Goal: Transaction & Acquisition: Purchase product/service

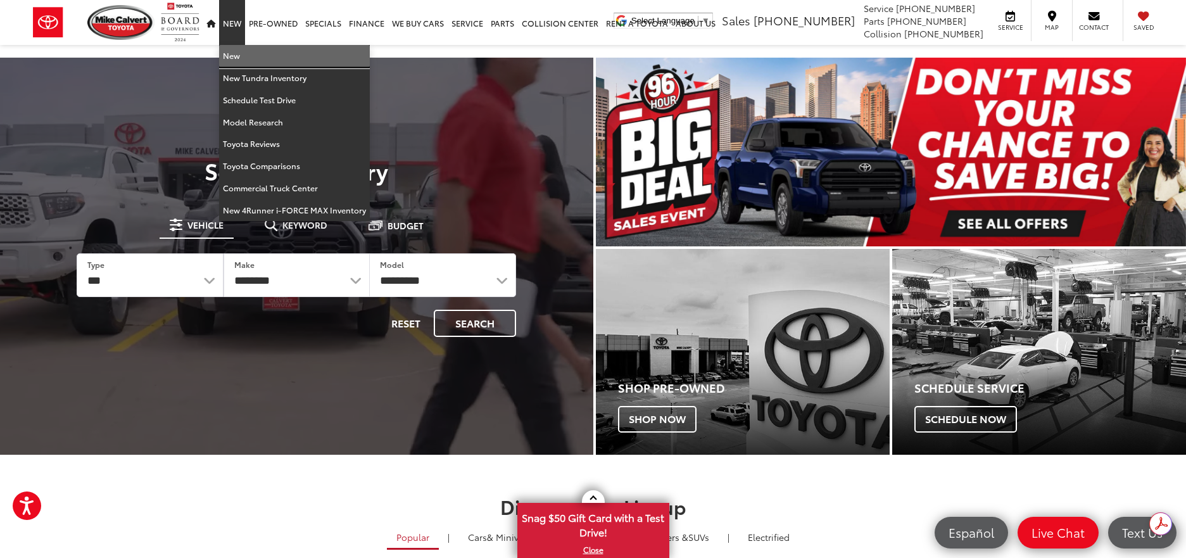
click at [234, 56] on link "New" at bounding box center [294, 56] width 151 height 22
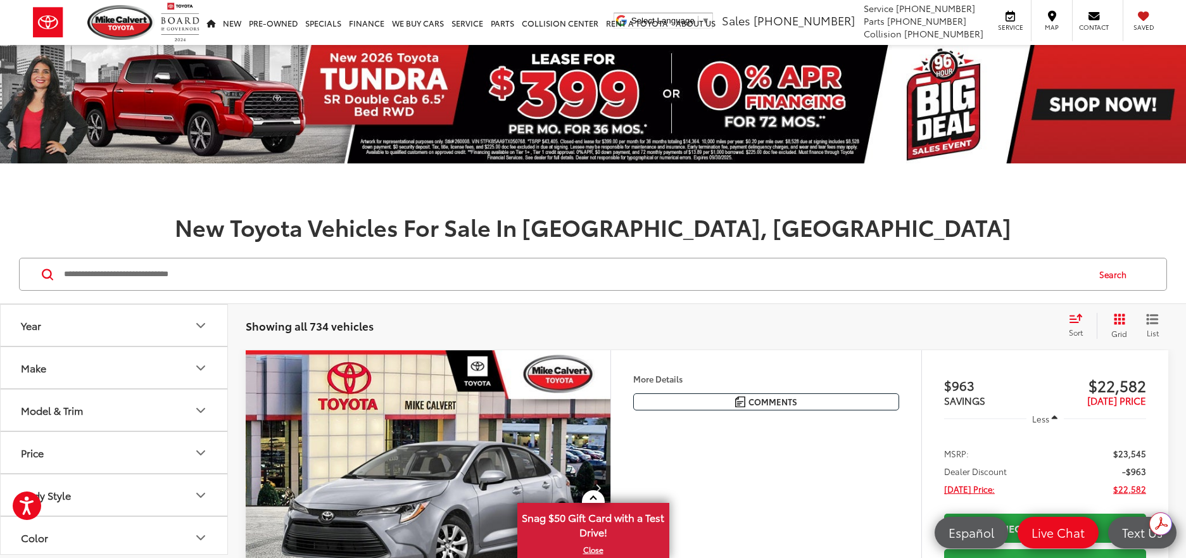
click at [199, 367] on icon "Make" at bounding box center [200, 367] width 15 height 15
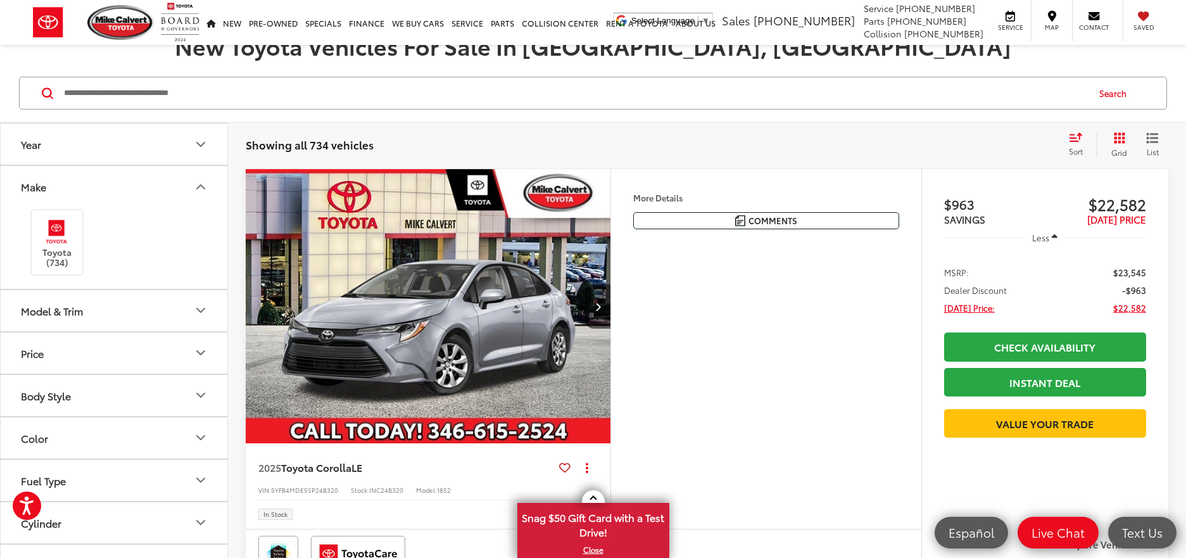
scroll to position [211, 0]
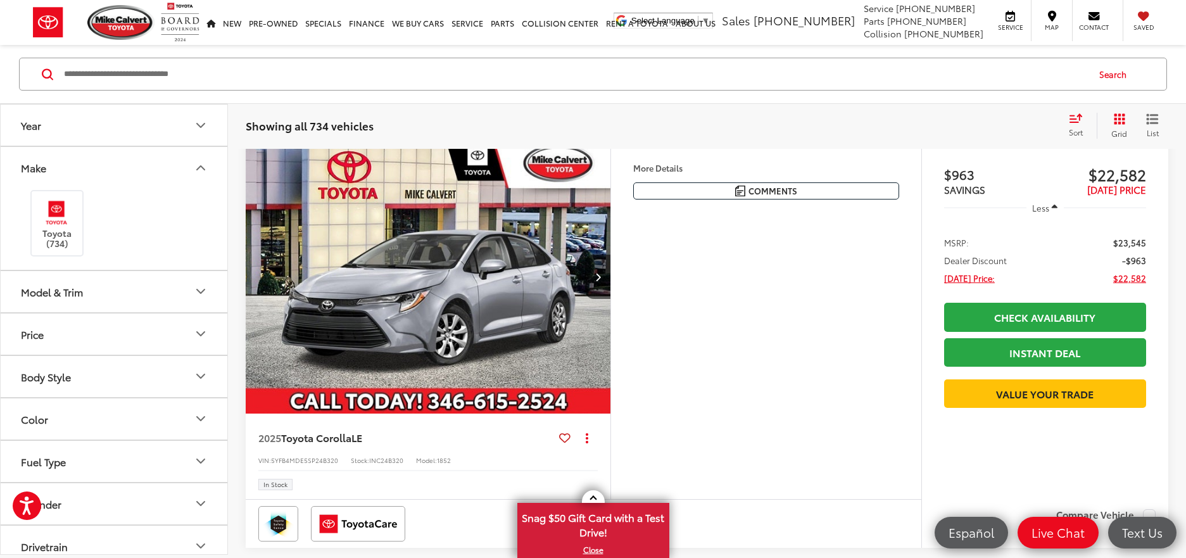
click at [189, 291] on button "Model & Trim" at bounding box center [115, 290] width 228 height 41
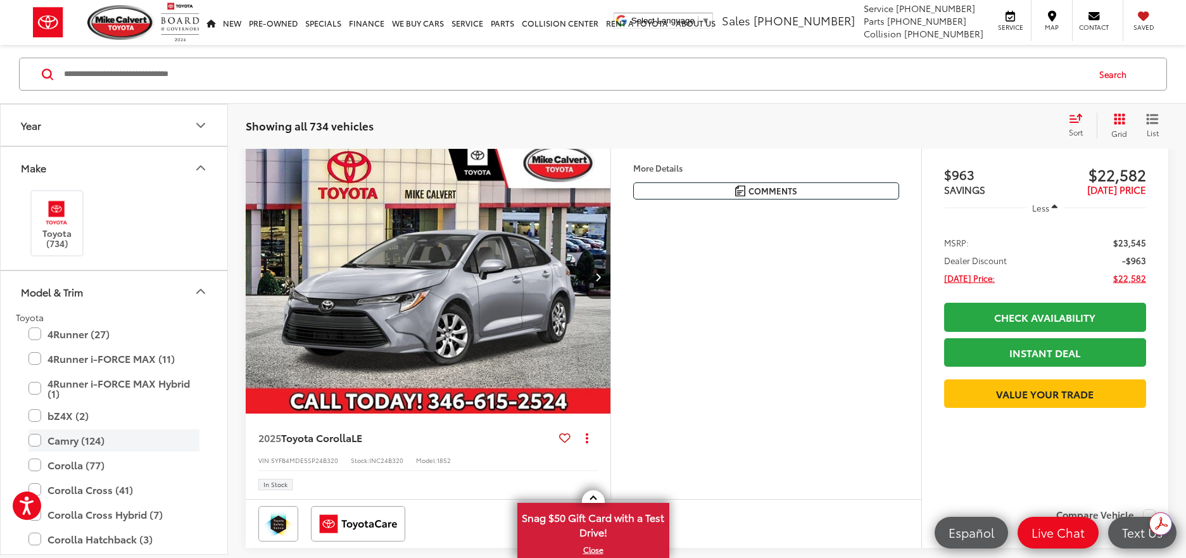
scroll to position [0, 0]
click at [35, 442] on label "Camry (124)" at bounding box center [114, 440] width 171 height 22
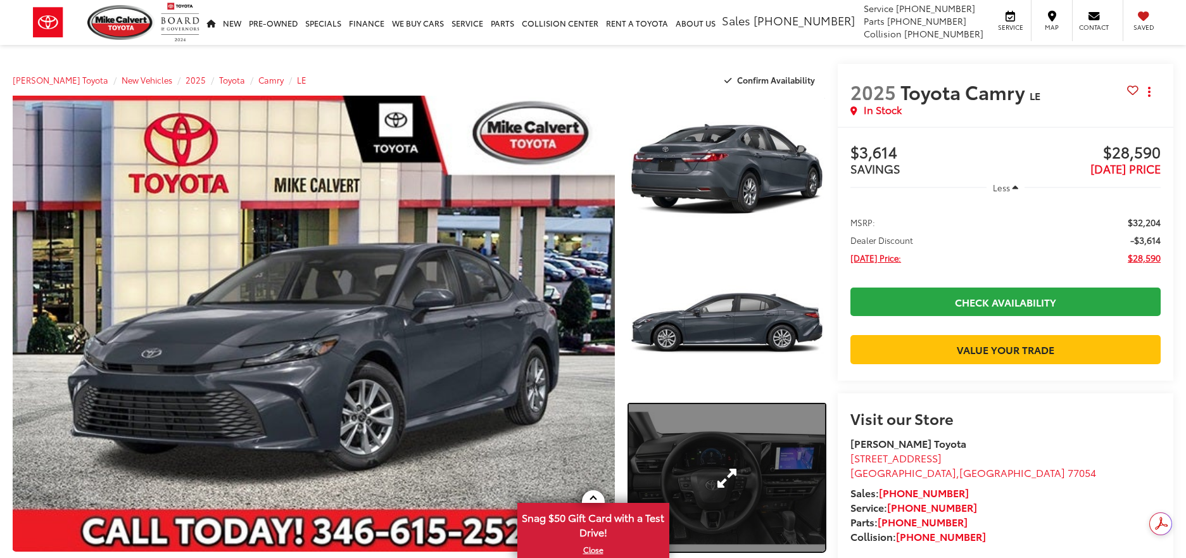
click at [725, 458] on link "Expand Photo 3" at bounding box center [727, 478] width 196 height 148
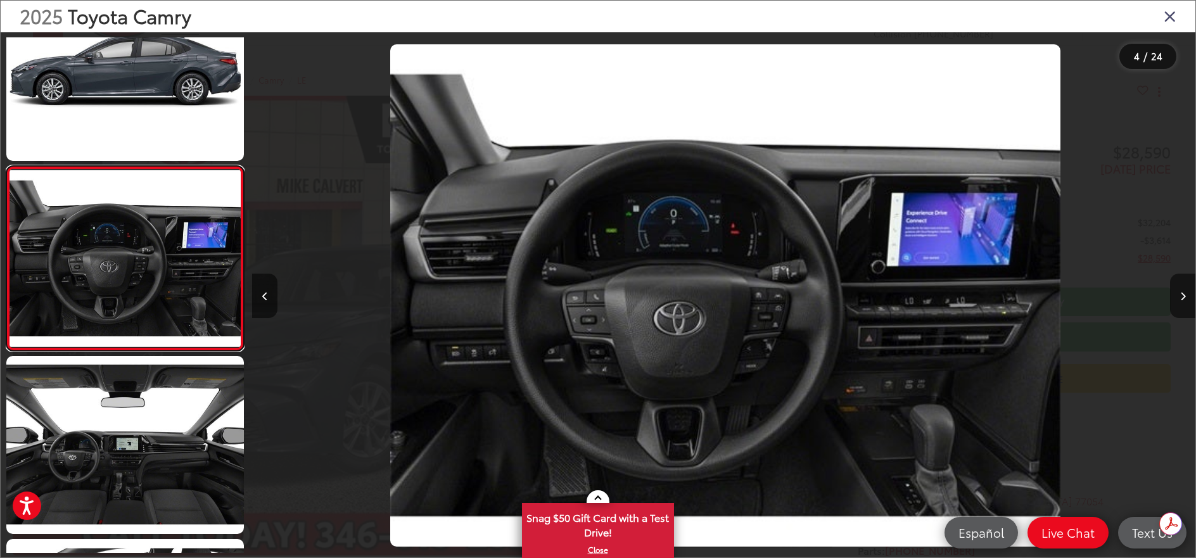
scroll to position [0, 2829]
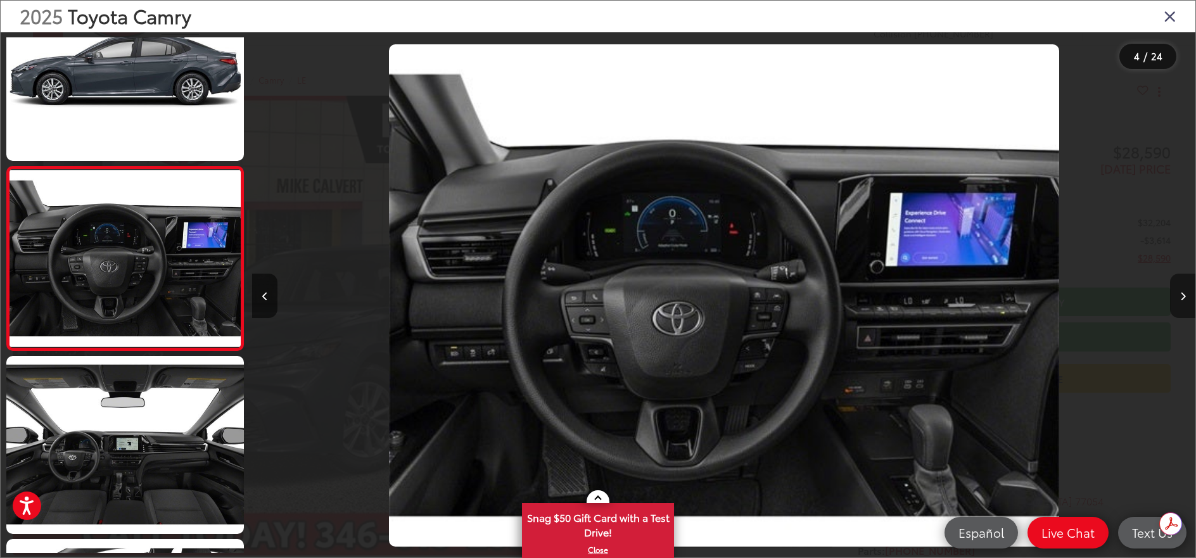
click at [1179, 296] on button "Next image" at bounding box center [1182, 296] width 25 height 44
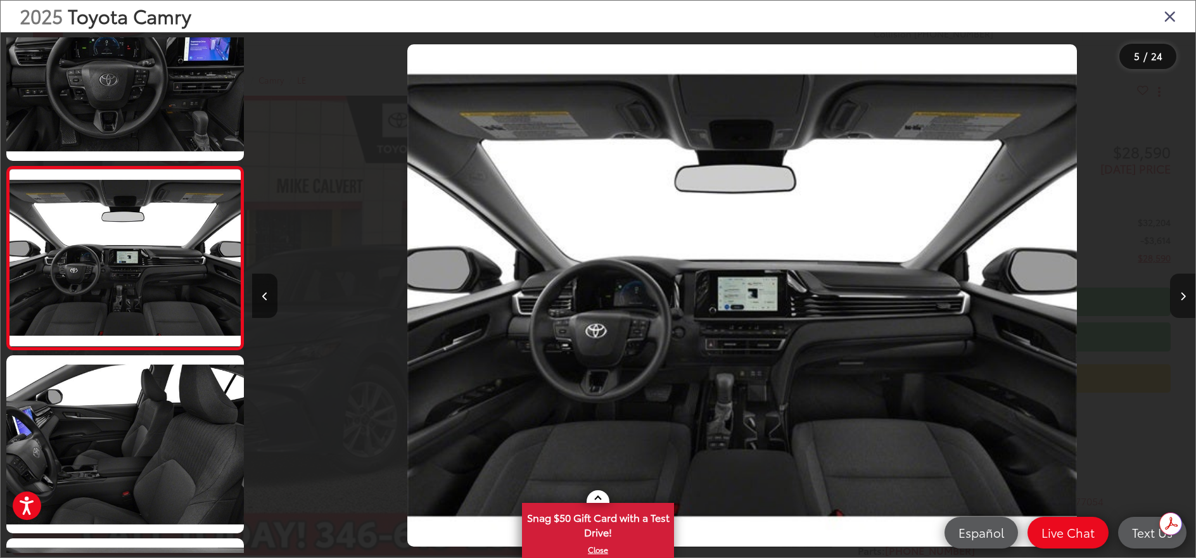
scroll to position [0, 3772]
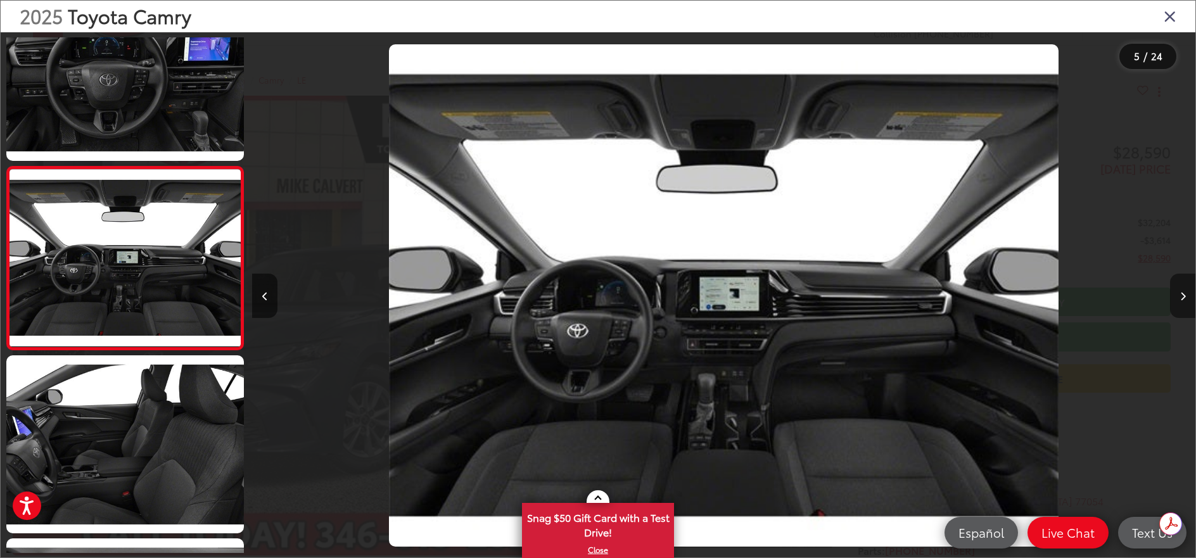
click at [1179, 296] on button "Next image" at bounding box center [1182, 296] width 25 height 44
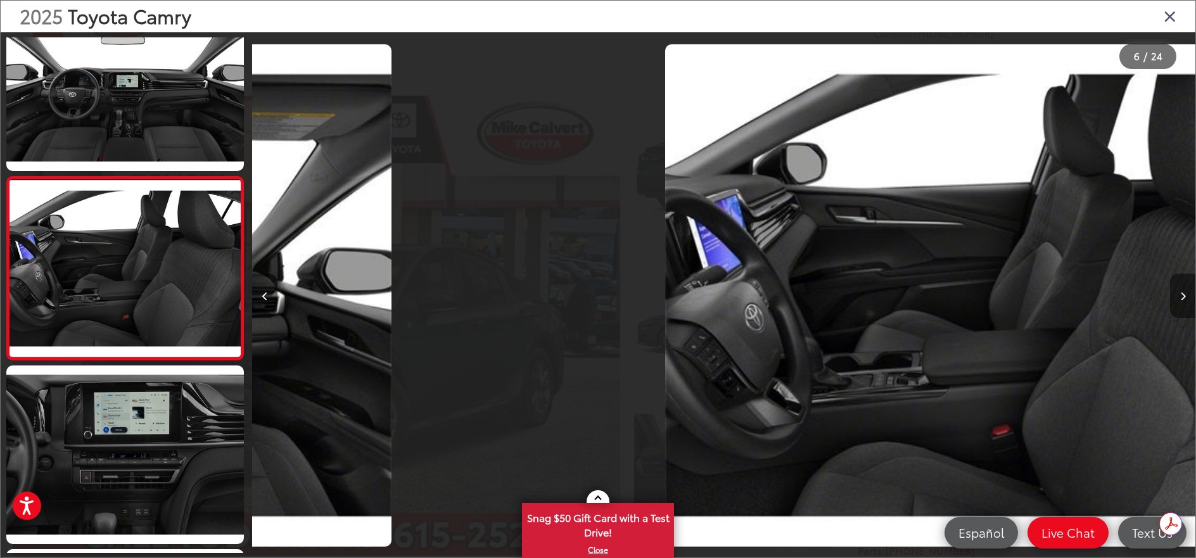
scroll to position [789, 0]
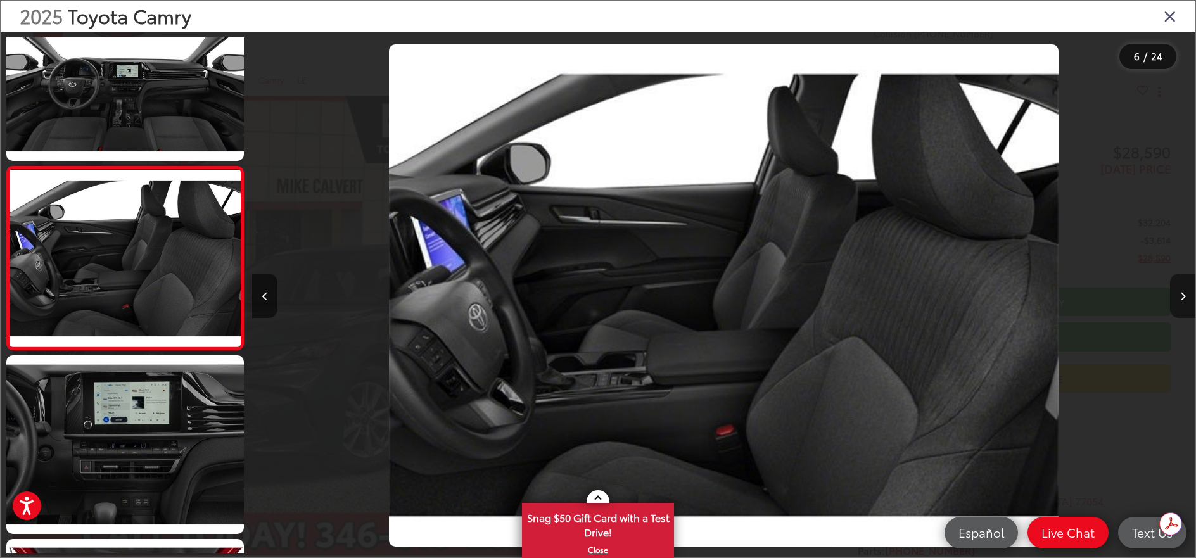
click at [1179, 296] on button "Next image" at bounding box center [1182, 296] width 25 height 44
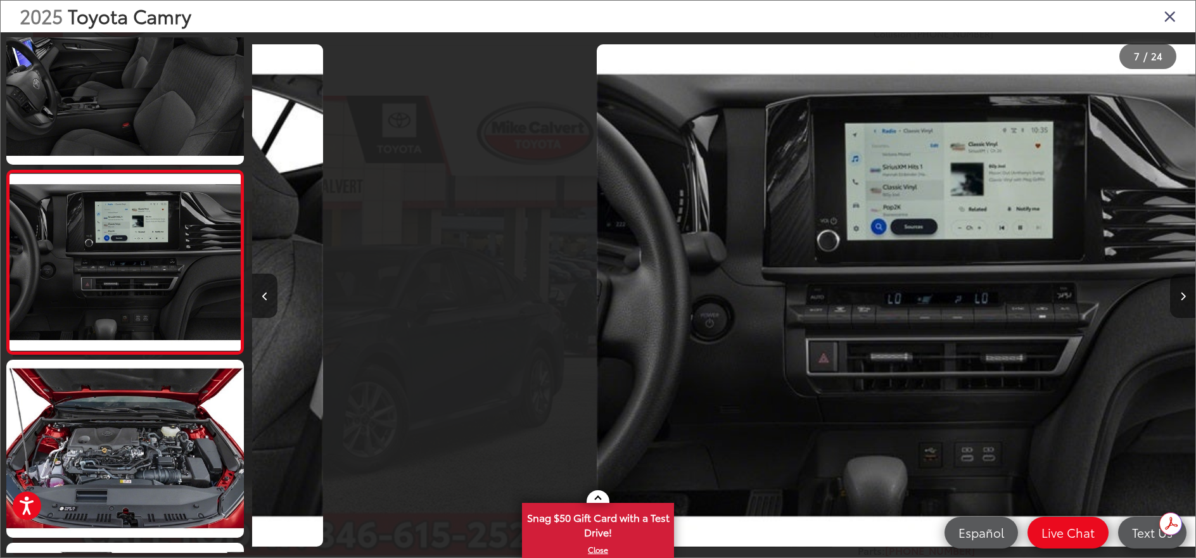
scroll to position [972, 0]
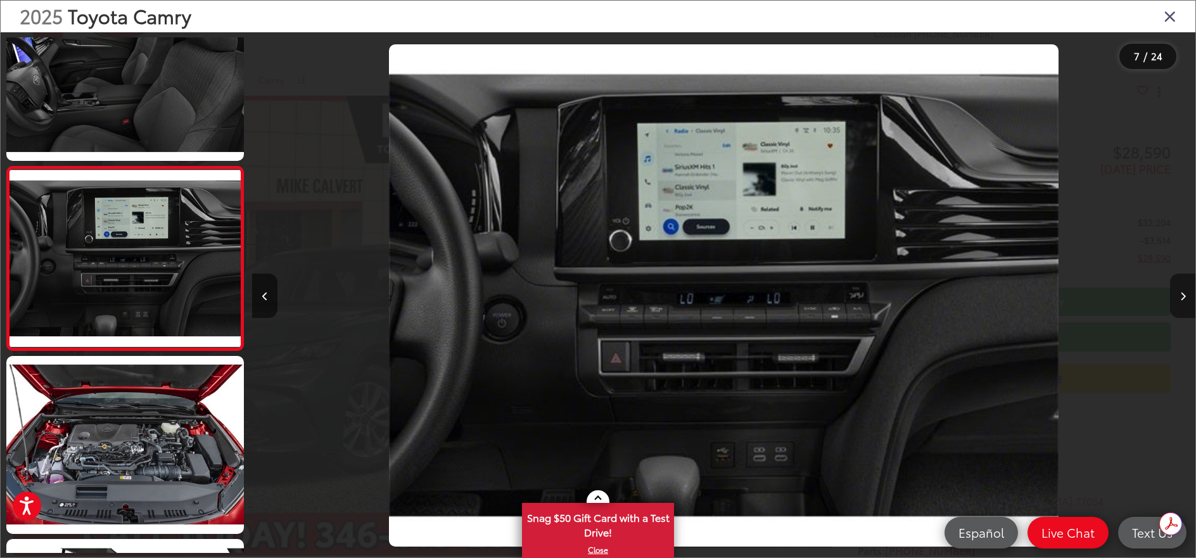
click at [1179, 296] on button "Next image" at bounding box center [1182, 296] width 25 height 44
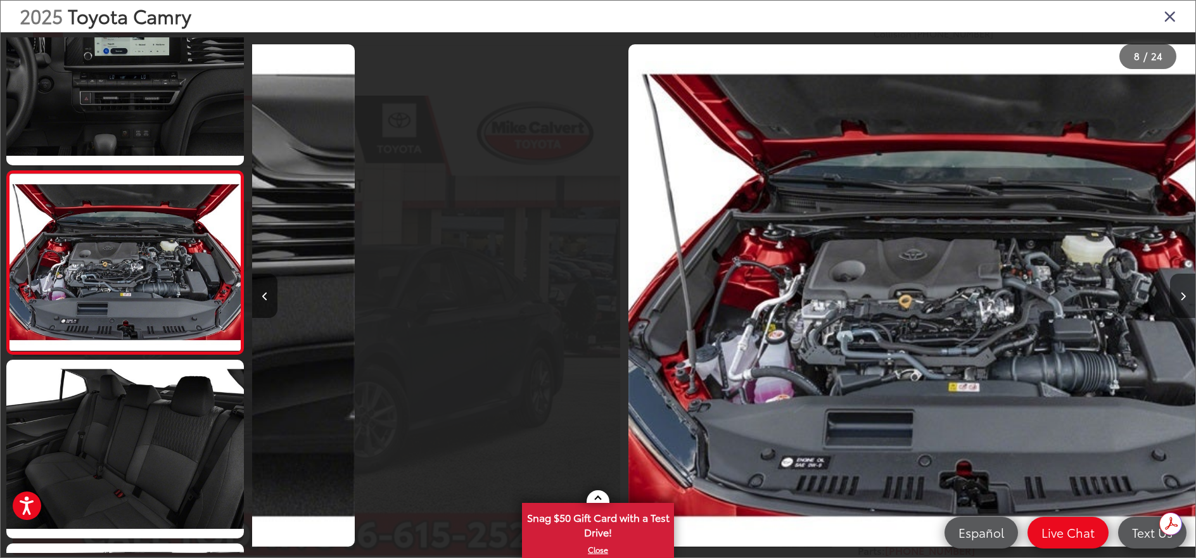
scroll to position [1155, 0]
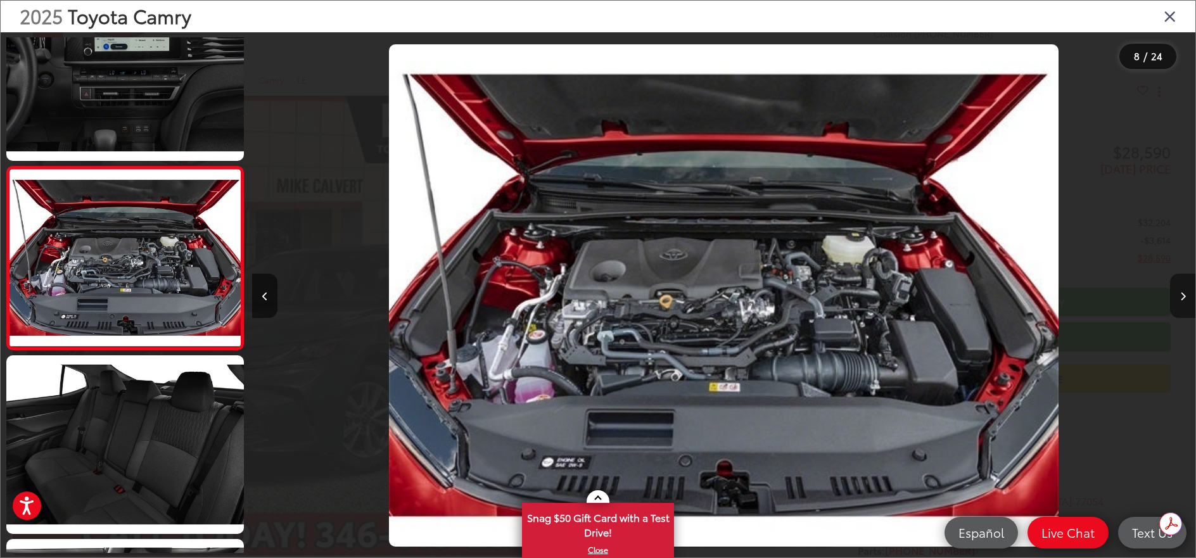
click at [1179, 296] on button "Next image" at bounding box center [1182, 296] width 25 height 44
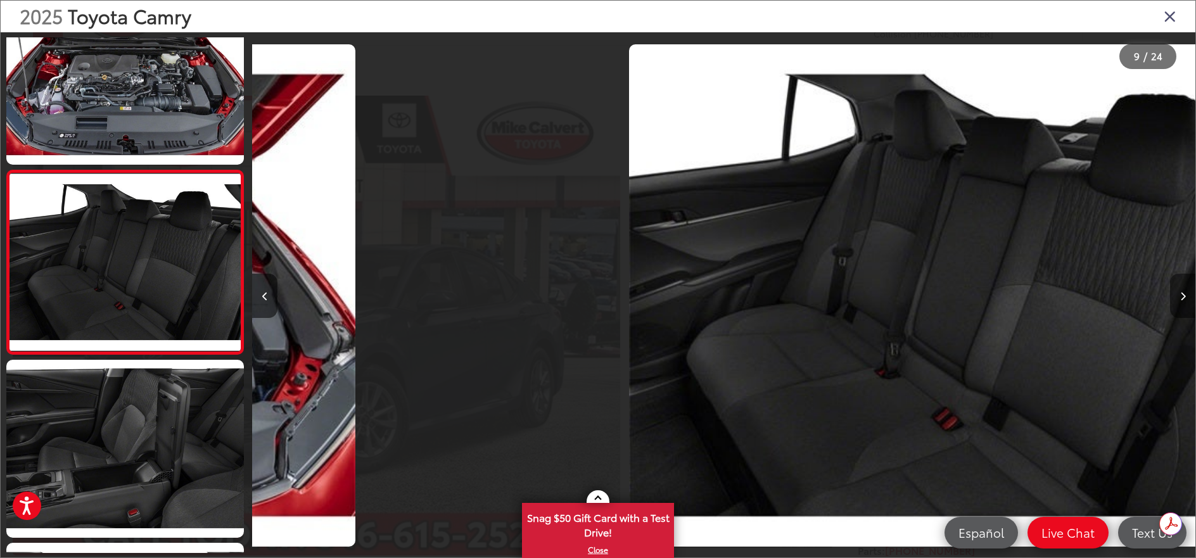
scroll to position [1338, 0]
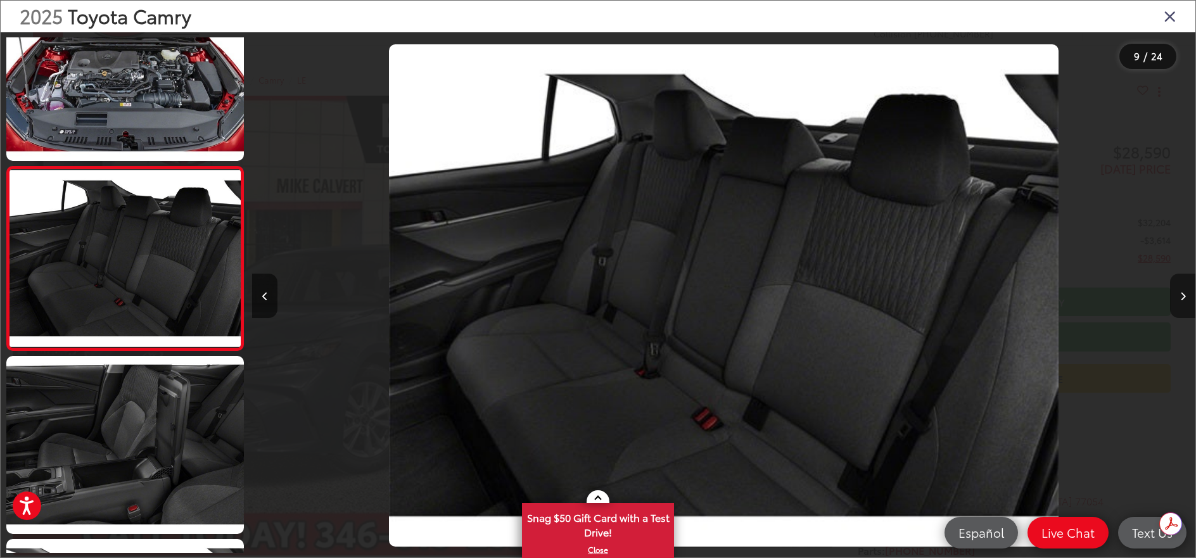
click at [1179, 296] on button "Next image" at bounding box center [1182, 296] width 25 height 44
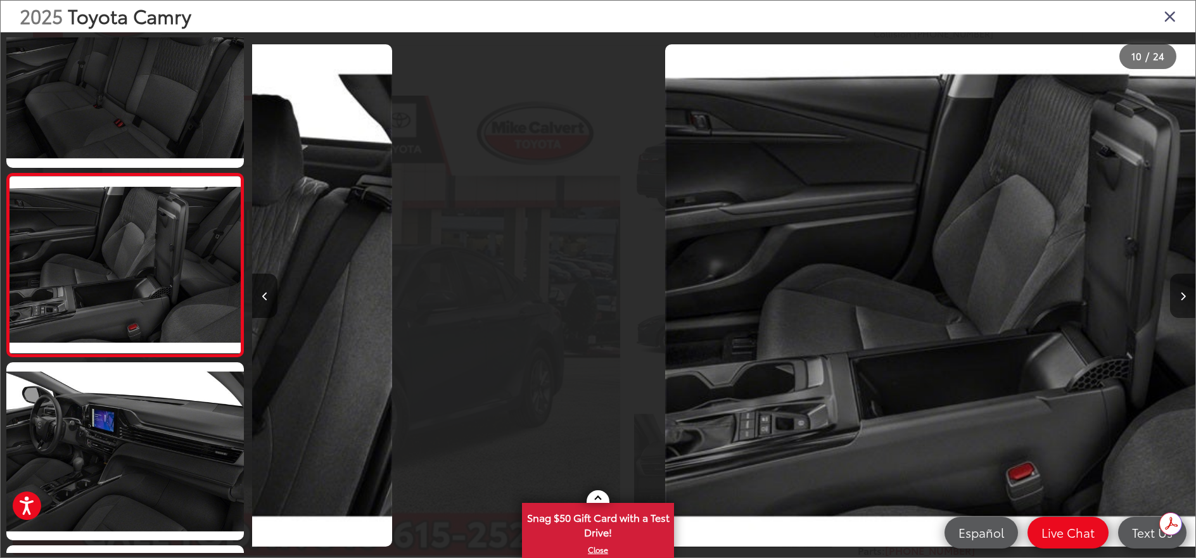
scroll to position [1522, 0]
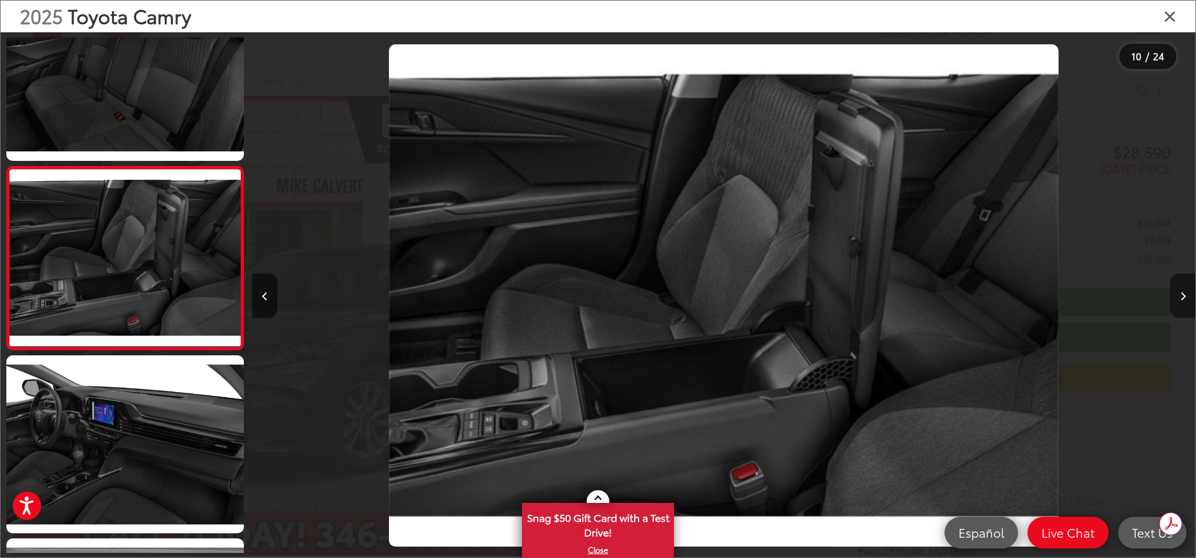
click at [1179, 296] on button "Next image" at bounding box center [1182, 296] width 25 height 44
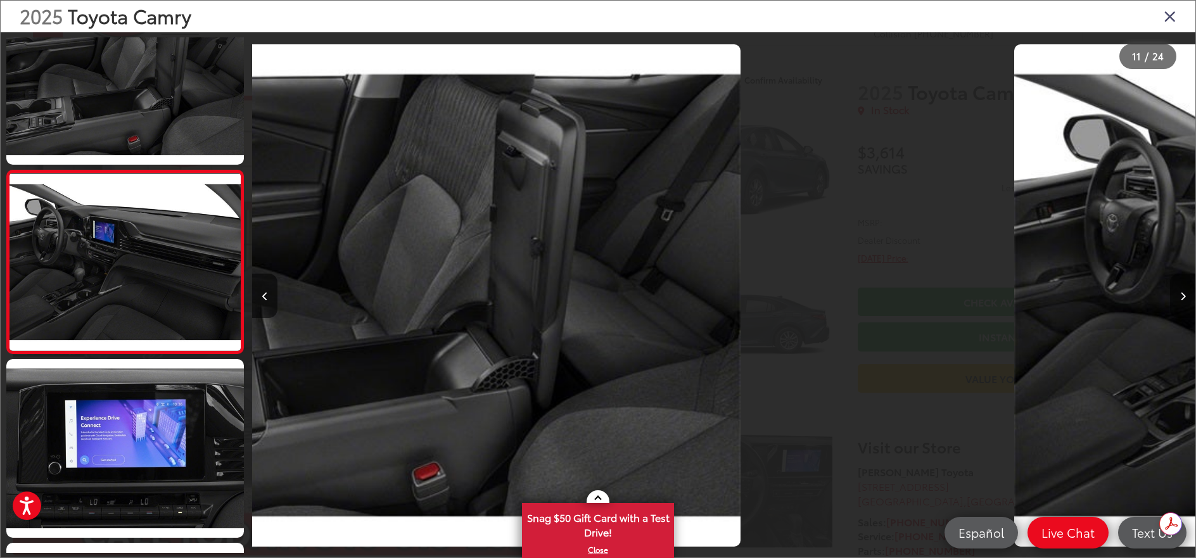
scroll to position [0, 0]
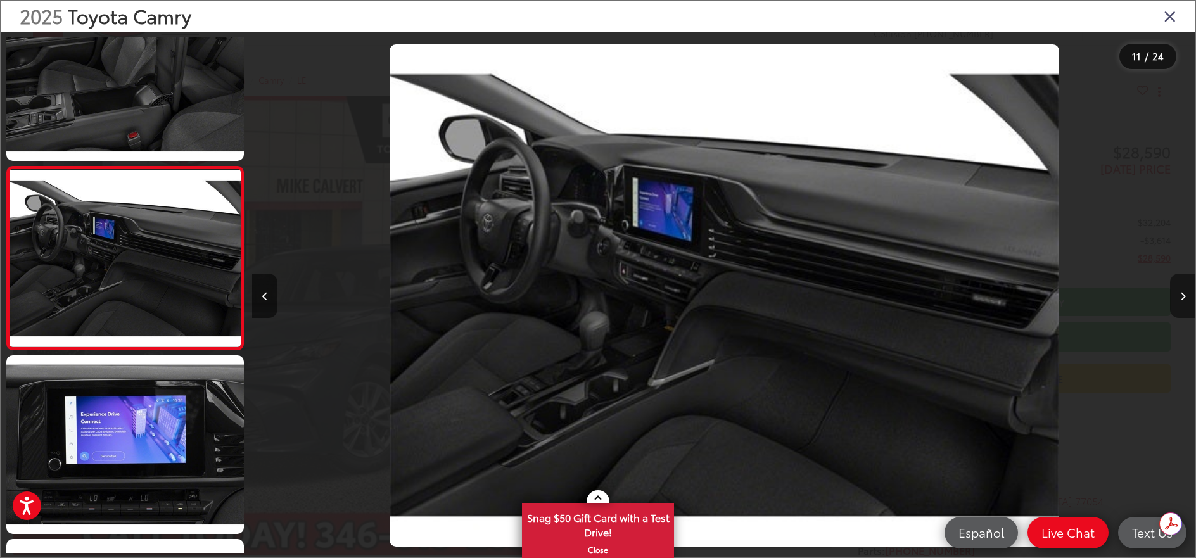
click at [1179, 296] on button "Next image" at bounding box center [1182, 296] width 25 height 44
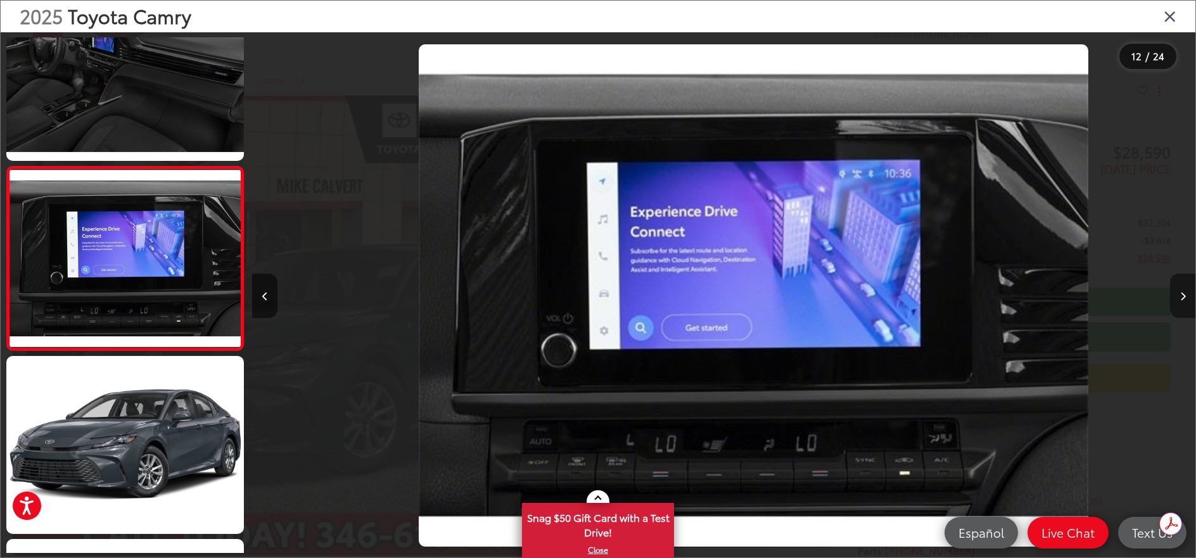
click at [1179, 296] on button "Next image" at bounding box center [1182, 296] width 25 height 44
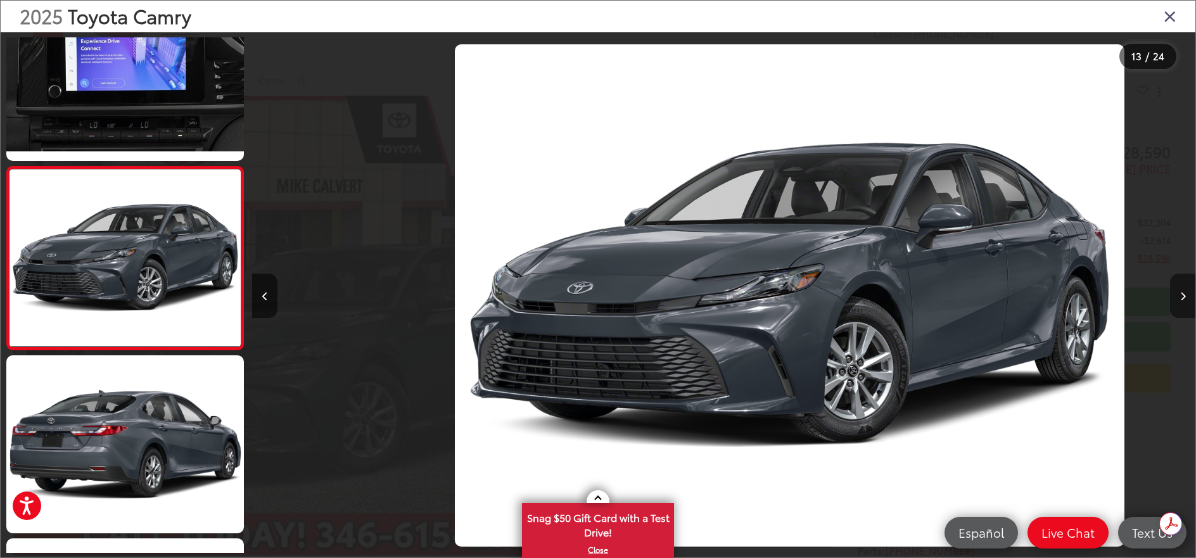
click at [1179, 296] on button "Next image" at bounding box center [1182, 296] width 25 height 44
